Goal: Transaction & Acquisition: Obtain resource

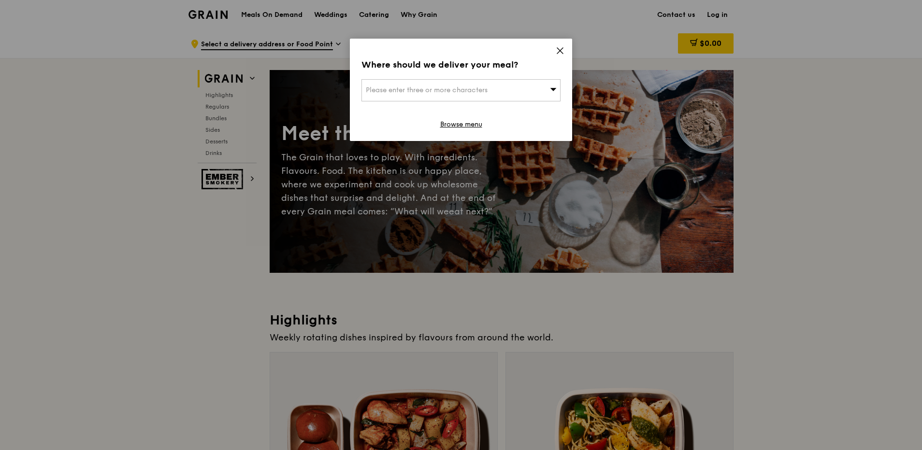
click at [560, 51] on icon at bounding box center [560, 51] width 6 height 6
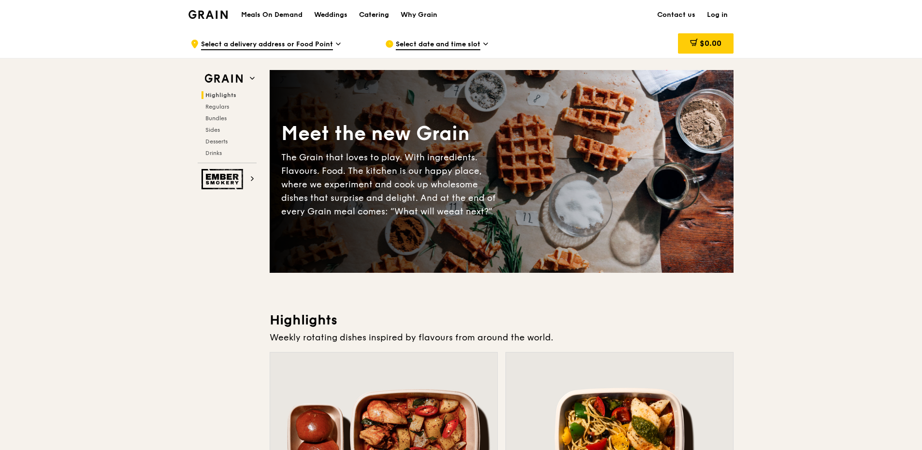
click at [381, 13] on div "Catering" at bounding box center [374, 14] width 30 height 29
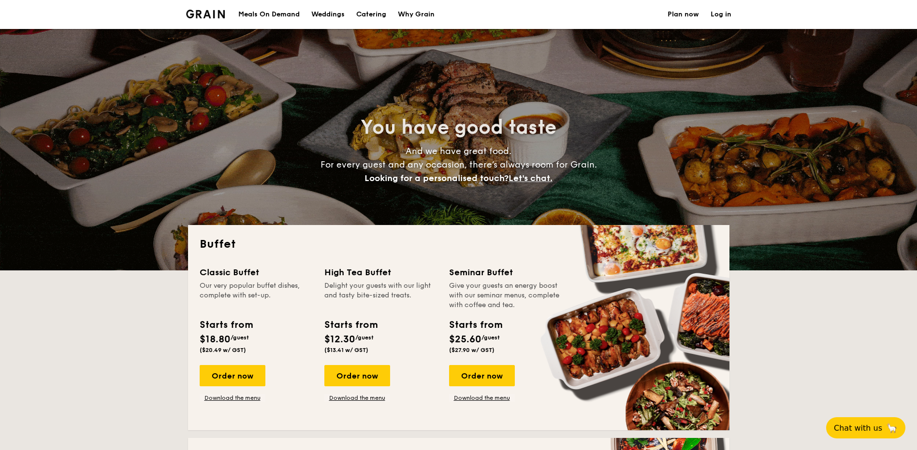
select select
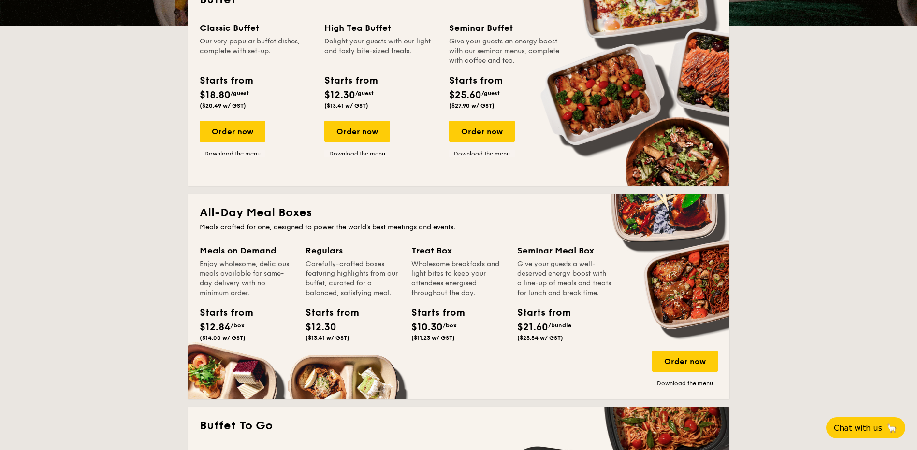
scroll to position [242, 0]
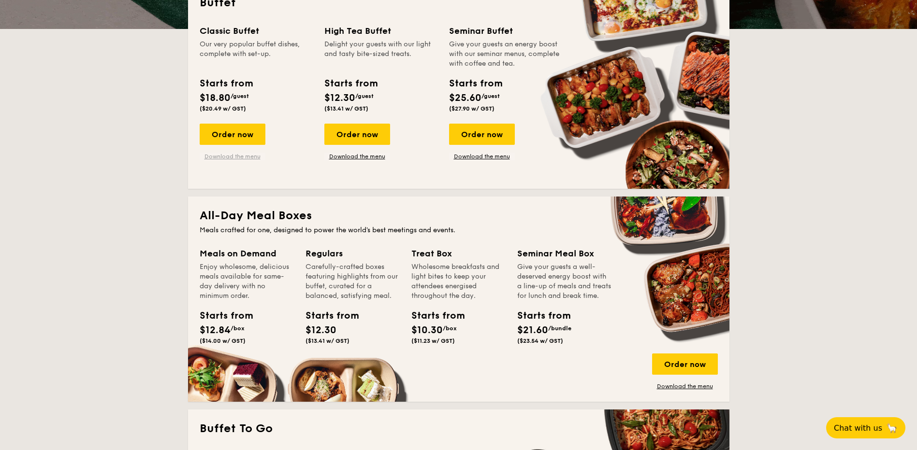
click at [251, 157] on link "Download the menu" at bounding box center [233, 157] width 66 height 8
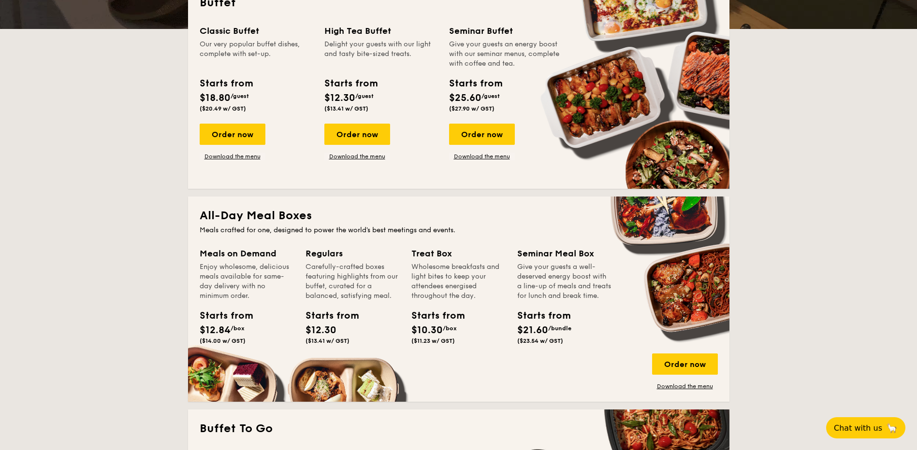
click at [275, 91] on div "Starts from $18.80 /guest ($20.49 w/ GST)" at bounding box center [256, 96] width 121 height 40
